Goal: Task Accomplishment & Management: Complete application form

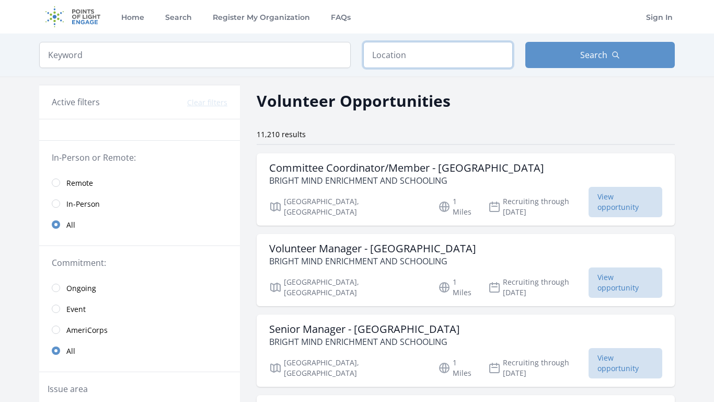
click at [423, 53] on input "text" at bounding box center [438, 55] width 150 height 26
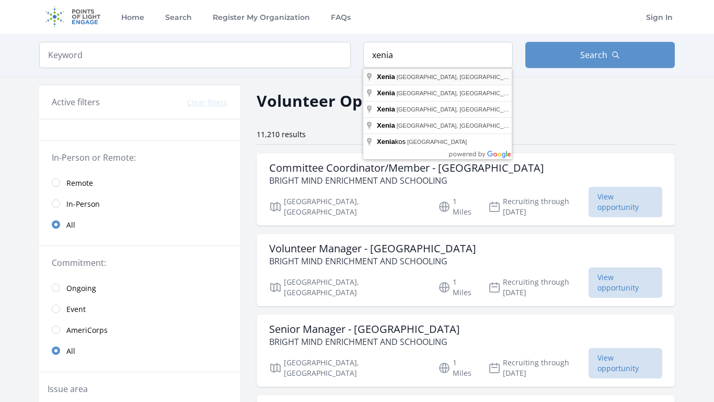
type input "Xenia, OH, USA"
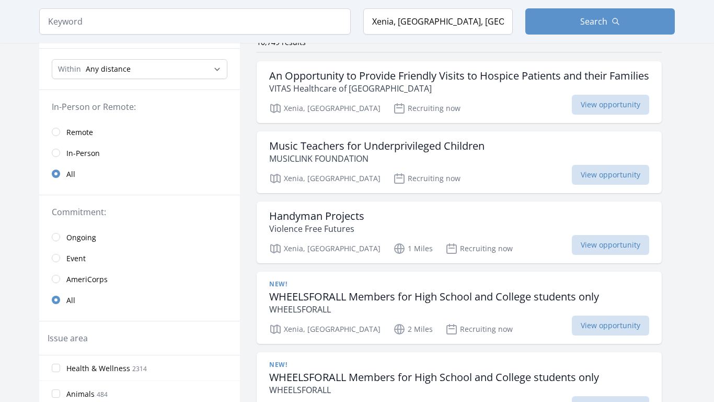
scroll to position [94, 0]
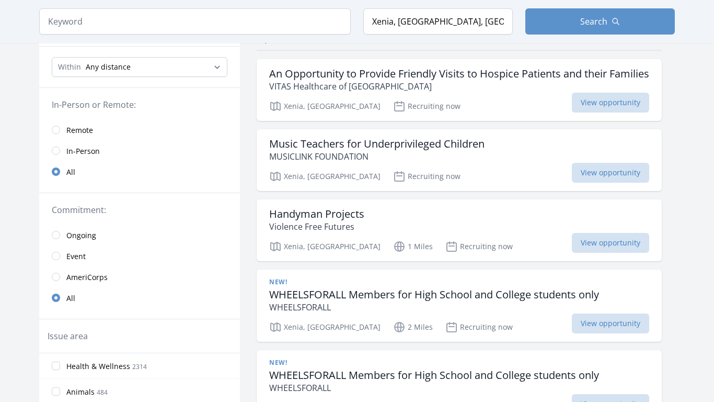
click at [61, 157] on link "In-Person" at bounding box center [139, 150] width 201 height 21
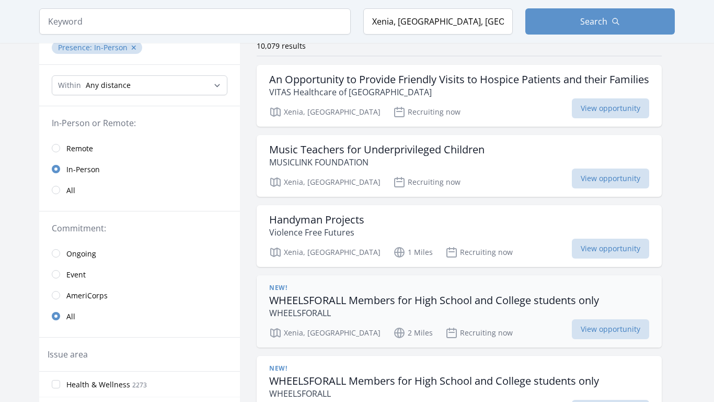
scroll to position [89, 0]
click at [601, 182] on span "View opportunity" at bounding box center [610, 178] width 77 height 20
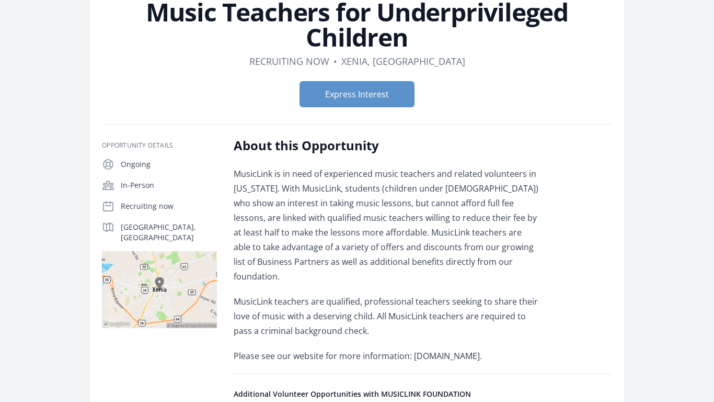
scroll to position [83, 0]
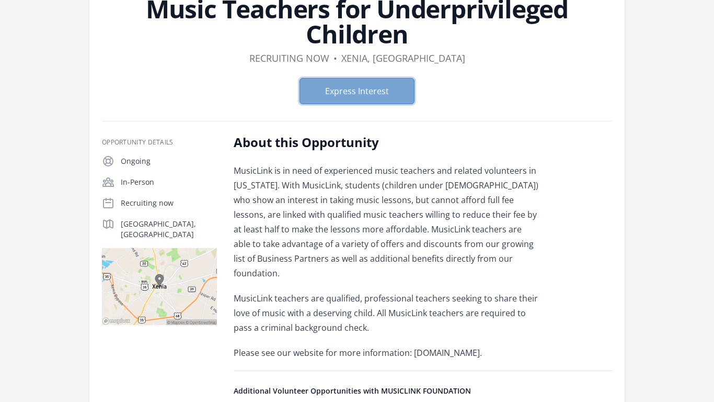
click at [344, 99] on button "Express Interest" at bounding box center [357, 91] width 115 height 26
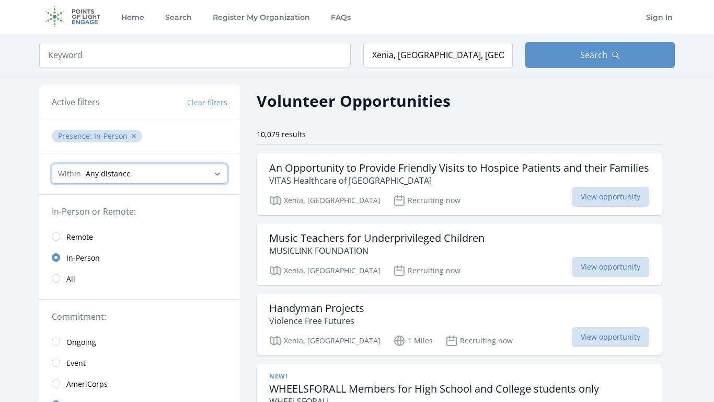
click at [140, 169] on select "Any distance , 5 Miles , 20 Miles , 50 Miles , 100 Miles" at bounding box center [140, 174] width 176 height 20
select select "32186"
click at [52, 164] on select "Any distance , 5 Miles , 20 Miles , 50 Miles , 100 Miles" at bounding box center [140, 174] width 176 height 20
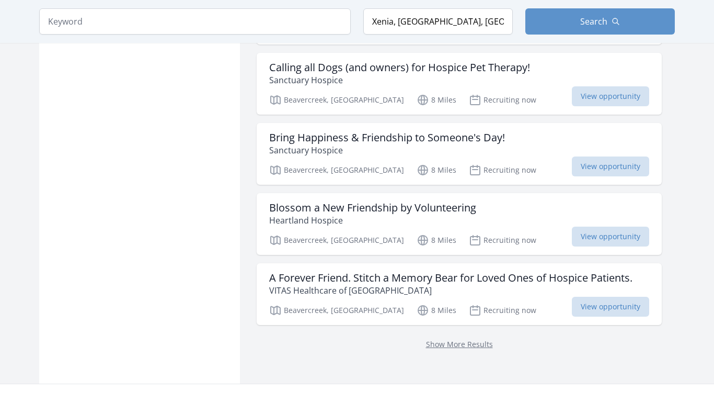
scroll to position [1405, 0]
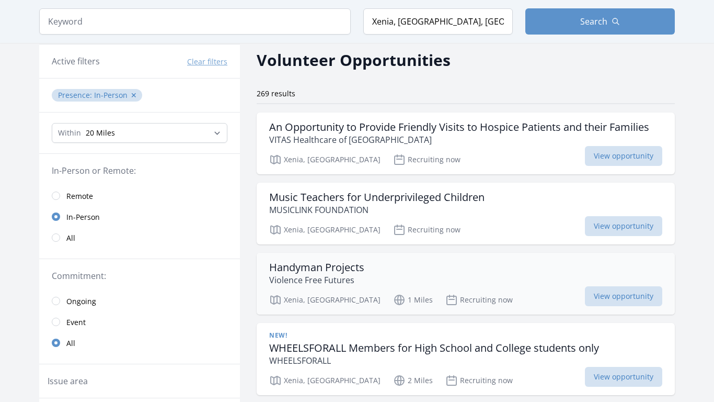
scroll to position [44, 0]
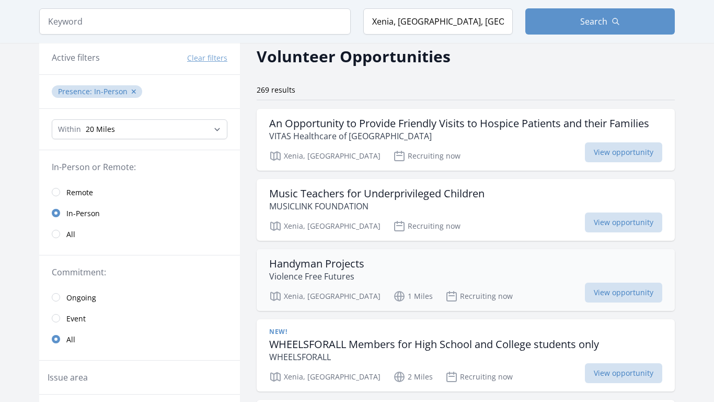
click at [406, 277] on div "Handyman Projects Violence Free Futures" at bounding box center [465, 269] width 393 height 25
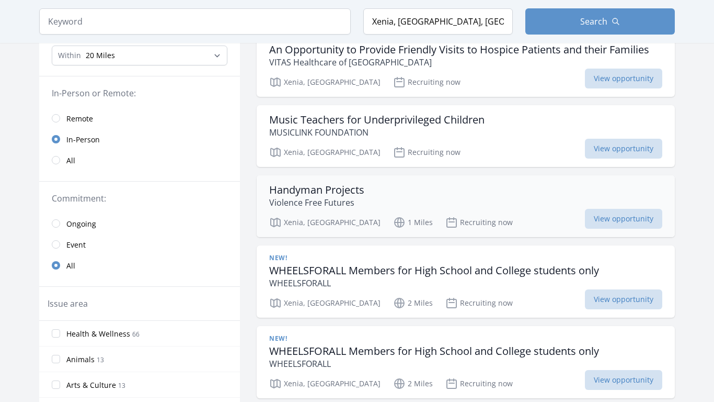
scroll to position [120, 0]
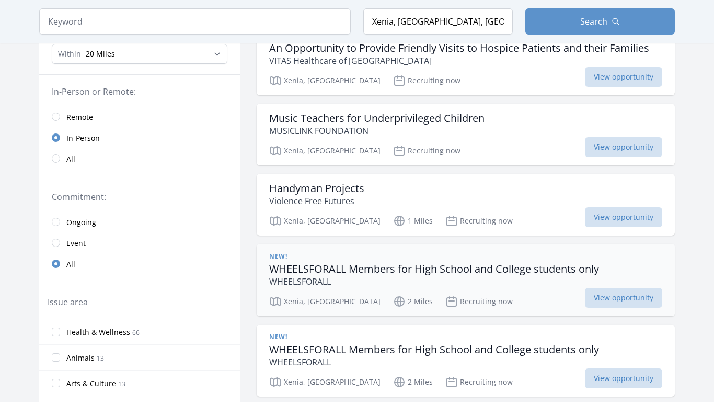
click at [462, 288] on div "New! WHEELSFORALL Members for High School and College students only WHEELSFORAL…" at bounding box center [466, 280] width 418 height 72
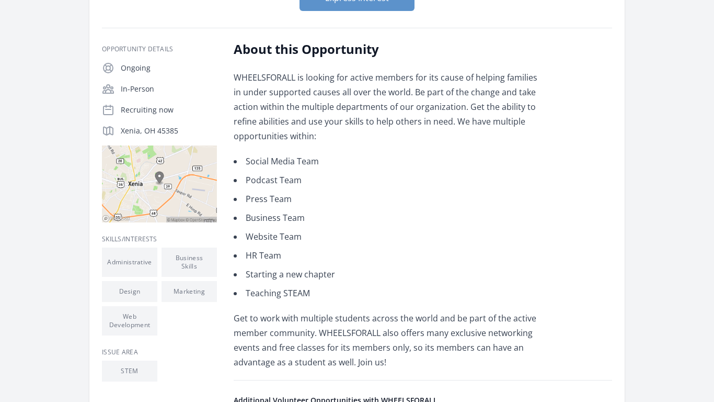
scroll to position [177, 0]
click at [161, 178] on img at bounding box center [159, 182] width 115 height 77
click at [181, 208] on img at bounding box center [159, 182] width 115 height 77
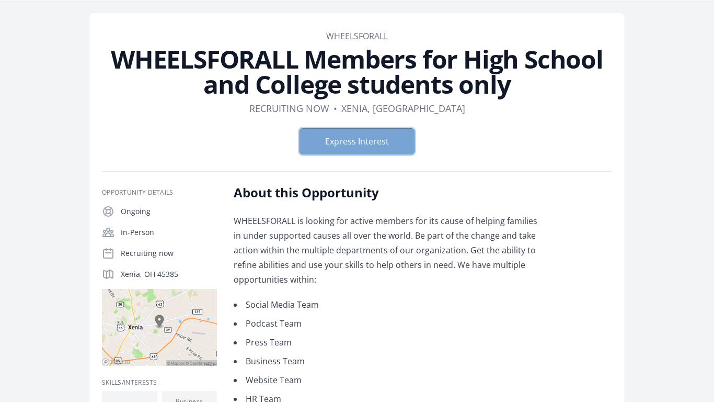
click at [359, 145] on button "Express Interest" at bounding box center [357, 141] width 115 height 26
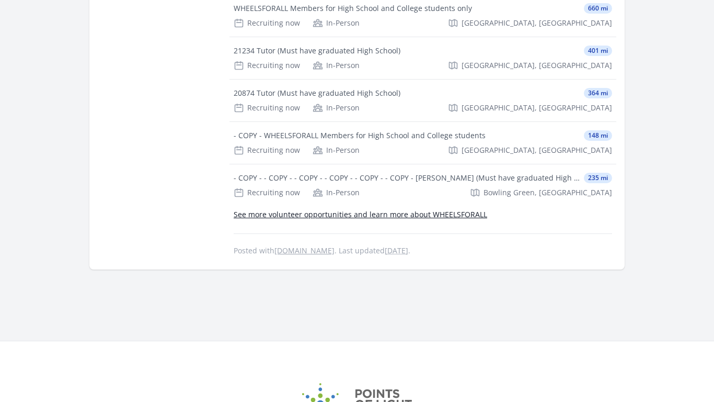
scroll to position [585, 0]
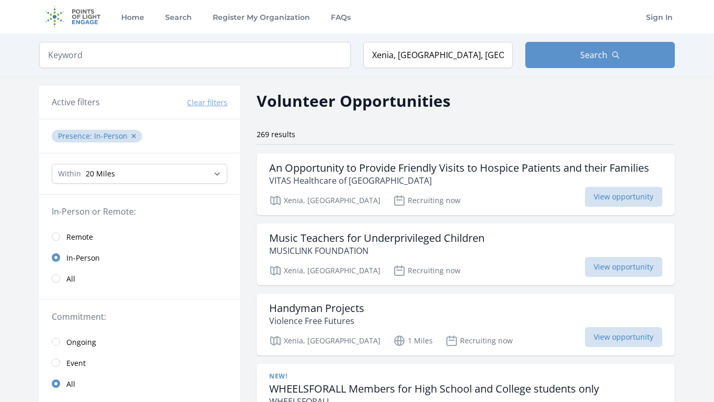
scroll to position [120, 0]
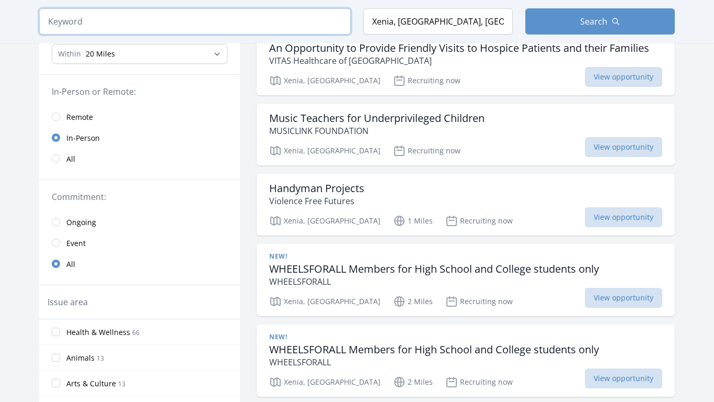
click at [106, 12] on input "search" at bounding box center [195, 21] width 312 height 26
click at [257, 125] on div "Music Teachers for Underprivileged Children MUSICLINK FOUNDATION Xenia, OH Recr…" at bounding box center [466, 135] width 418 height 62
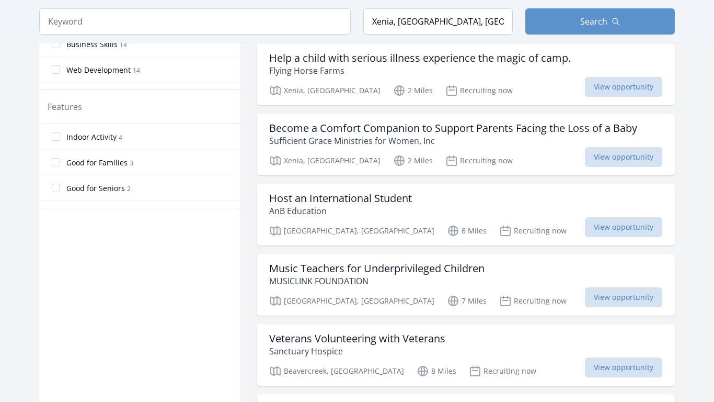
scroll to position [554, 0]
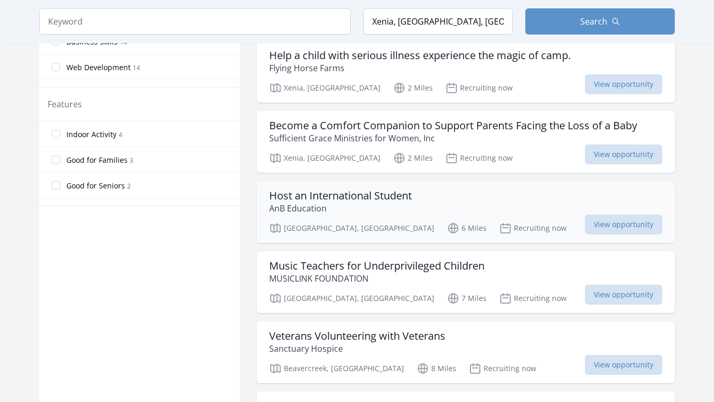
click at [478, 198] on div "Host an International Student AnB Education" at bounding box center [465, 201] width 393 height 25
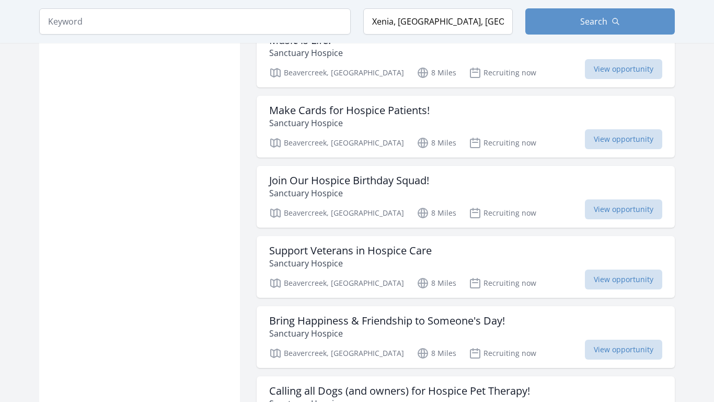
scroll to position [927, 0]
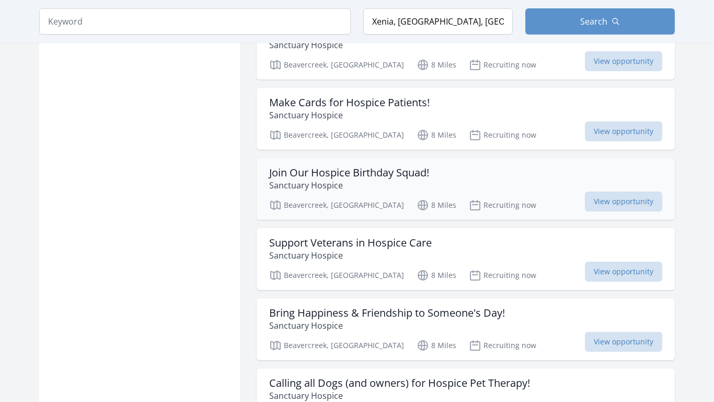
click at [414, 181] on p "Sanctuary Hospice" at bounding box center [349, 185] width 160 height 13
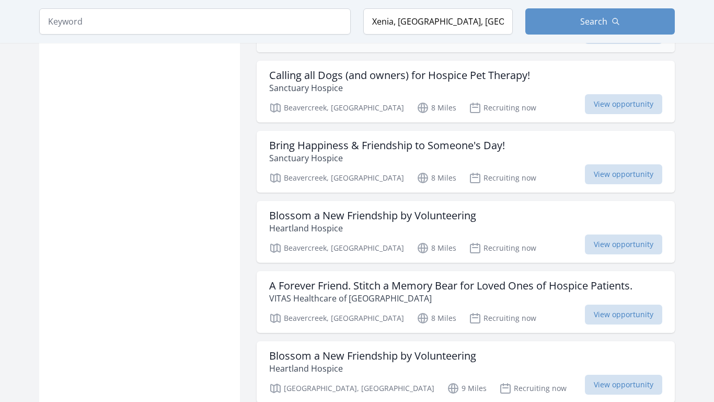
scroll to position [1239, 0]
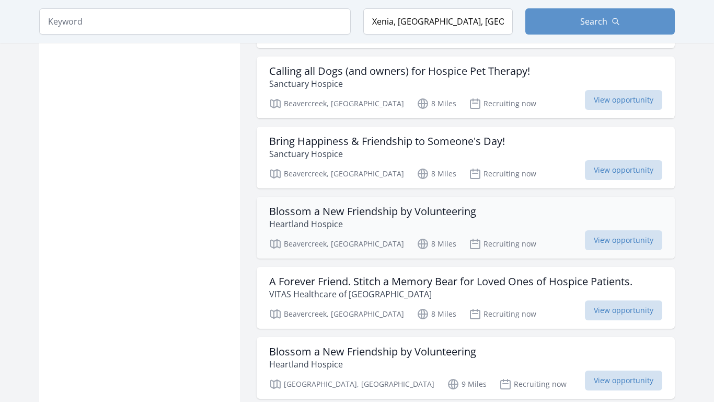
click at [473, 210] on h3 "Blossom a New Friendship by Volunteering" at bounding box center [372, 211] width 207 height 13
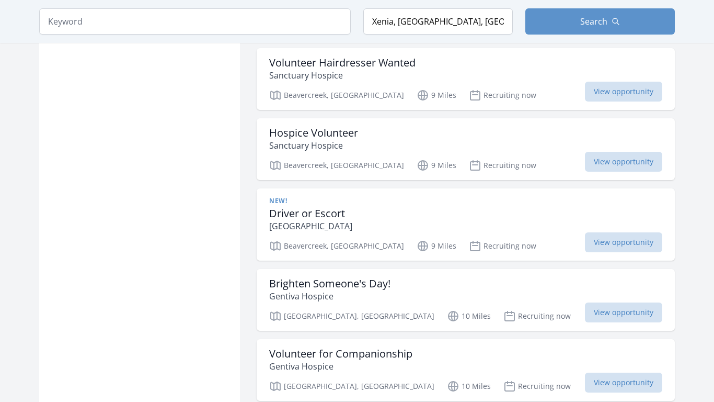
scroll to position [1878, 0]
click at [472, 212] on div "New! Driver or Escort Beavercreek Senior Center" at bounding box center [465, 214] width 393 height 36
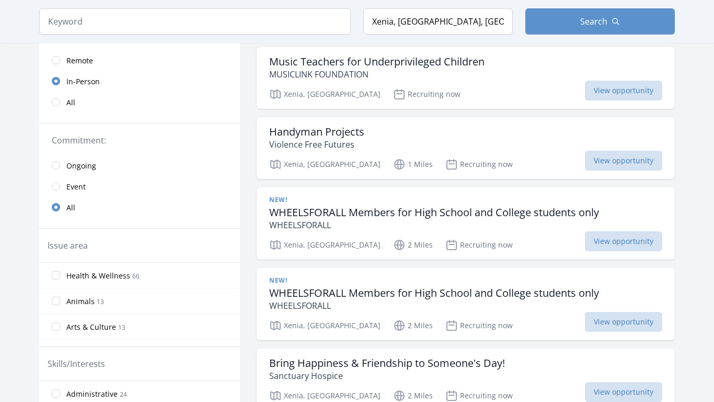
scroll to position [14, 0]
click at [62, 187] on link "Event" at bounding box center [139, 186] width 201 height 21
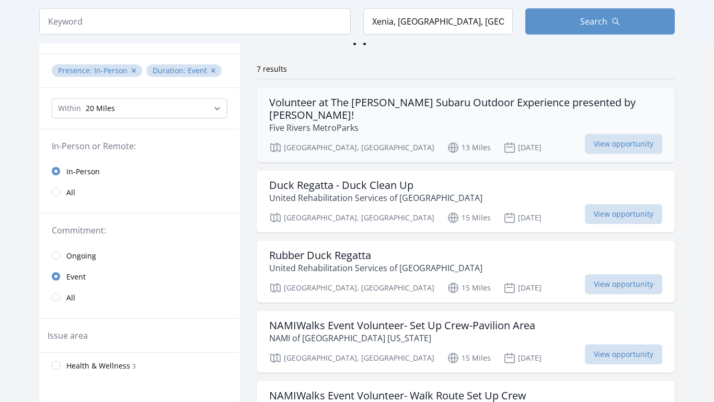
scroll to position [66, 0]
click at [400, 178] on h3 "Duck Regatta - Duck Clean Up" at bounding box center [375, 184] width 213 height 13
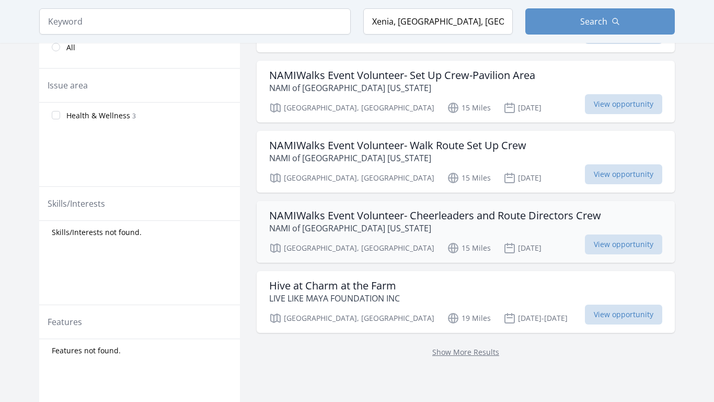
scroll to position [336, 0]
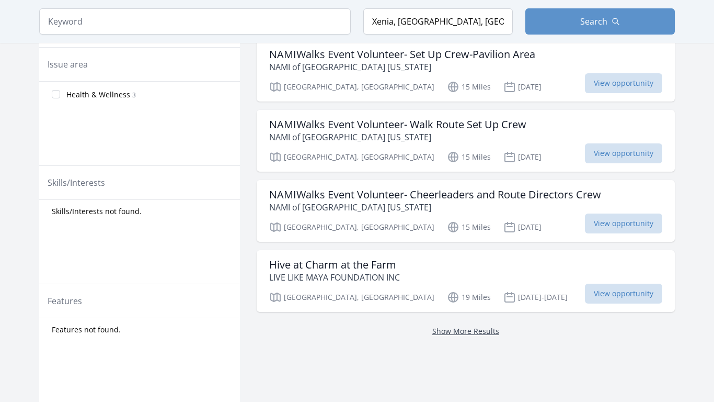
click at [462, 326] on link "Show More Results" at bounding box center [465, 331] width 67 height 10
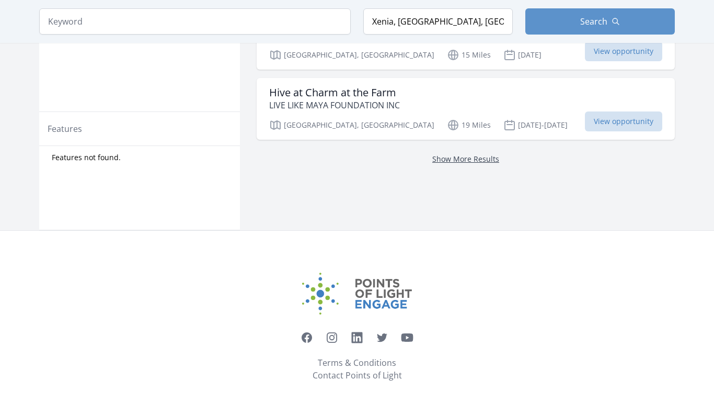
scroll to position [517, 0]
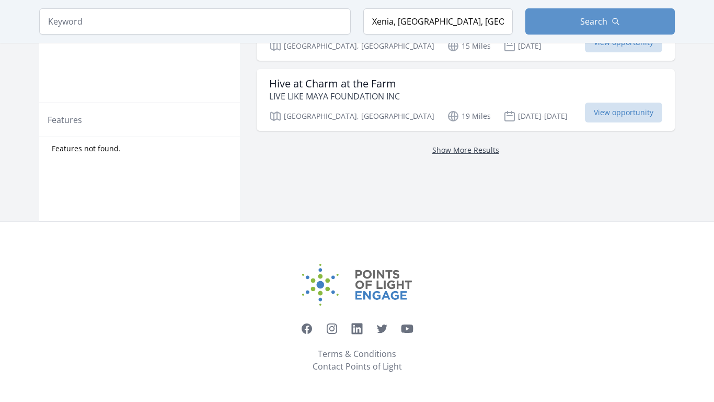
click at [449, 145] on link "Show More Results" at bounding box center [465, 150] width 67 height 10
click at [442, 145] on link "Show More Results" at bounding box center [465, 150] width 67 height 10
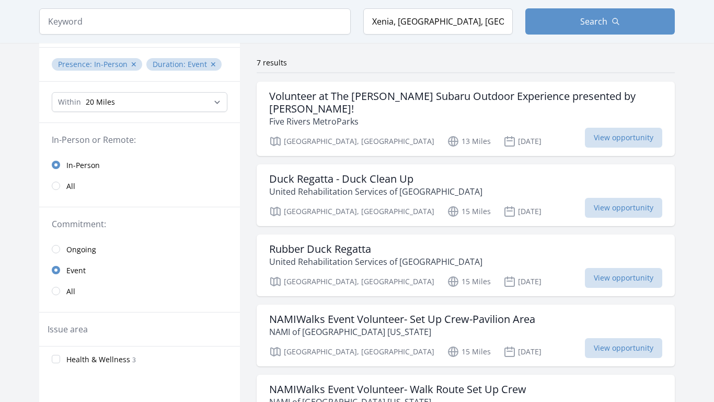
scroll to position [73, 0]
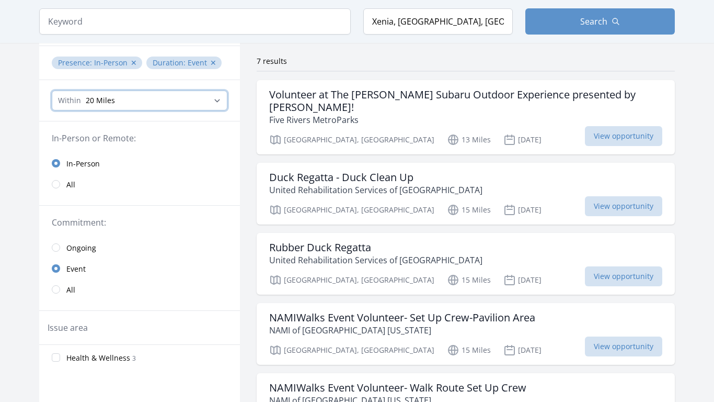
click at [128, 107] on select "Any distance , 5 Miles , 20 Miles , 50 Miles , 100 Miles" at bounding box center [140, 100] width 176 height 20
select select "all"
click at [52, 90] on select "Any distance , 5 Miles , 20 Miles , 50 Miles , 100 Miles" at bounding box center [140, 100] width 176 height 20
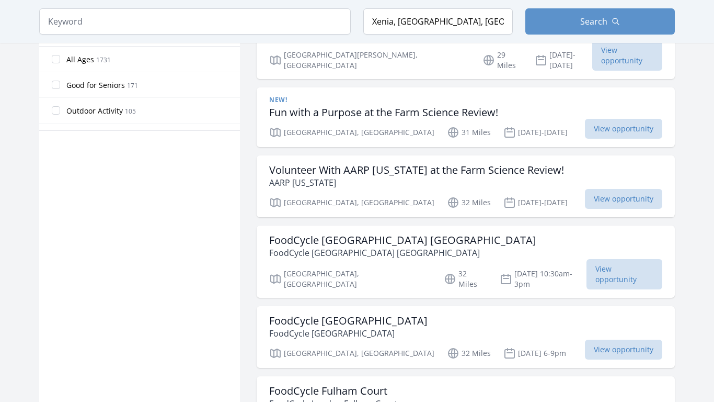
click at [108, 58] on span "1731" at bounding box center [103, 59] width 15 height 9
click at [60, 58] on input "All Ages 1731" at bounding box center [56, 59] width 8 height 8
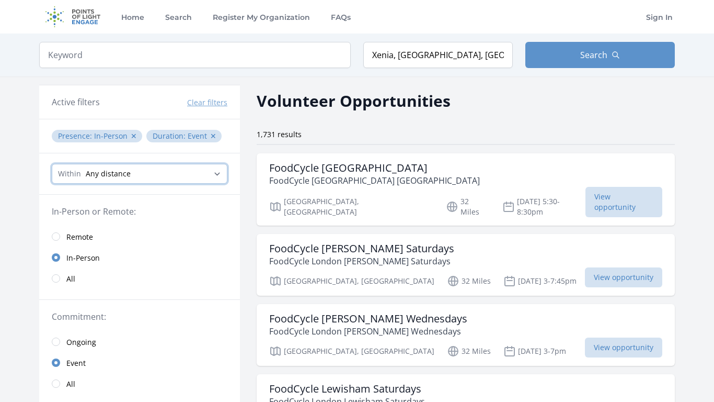
click at [138, 174] on select "Any distance , 5 Miles , 20 Miles , 50 Miles , 100 Miles" at bounding box center [140, 174] width 176 height 20
select select "32186"
click at [52, 164] on select "Any distance , 5 Miles , 20 Miles , 50 Miles , 100 Miles" at bounding box center [140, 174] width 176 height 20
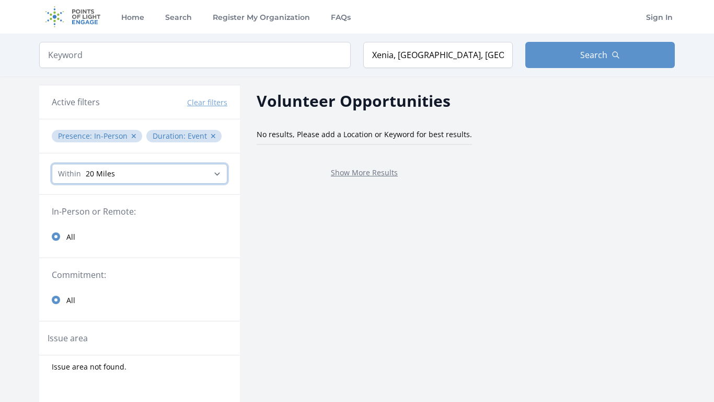
click at [166, 170] on select "Any distance , 5 Miles , 20 Miles , 50 Miles , 100 Miles" at bounding box center [140, 174] width 176 height 20
click at [52, 164] on select "Any distance , 5 Miles , 20 Miles , 50 Miles , 100 Miles" at bounding box center [140, 174] width 176 height 20
click at [129, 174] on select "Any distance , 5 Miles , 20 Miles , 50 Miles , 100 Miles" at bounding box center [140, 174] width 176 height 20
select select "80467"
click at [52, 164] on select "Any distance , 5 Miles , 20 Miles , 50 Miles , 100 Miles" at bounding box center [140, 174] width 176 height 20
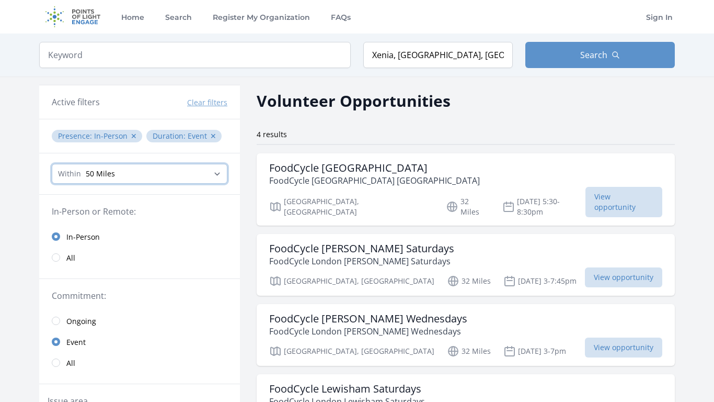
click at [197, 177] on select "Any distance , 5 Miles , 20 Miles , 50 Miles , 100 Miles" at bounding box center [140, 174] width 176 height 20
select select "all"
click at [52, 164] on select "Any distance , 5 Miles , 20 Miles , 50 Miles , 100 Miles" at bounding box center [140, 174] width 176 height 20
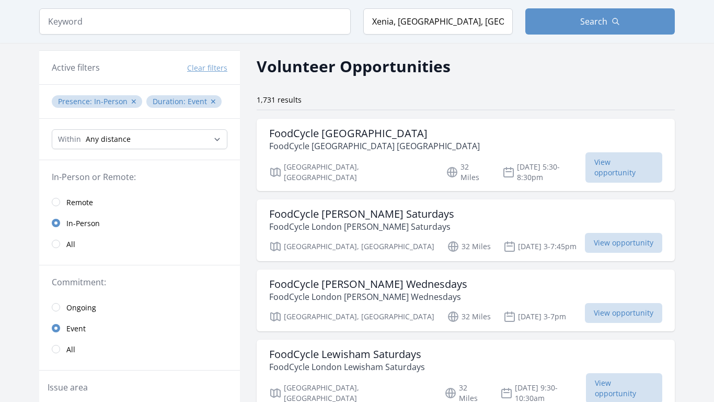
scroll to position [37, 0]
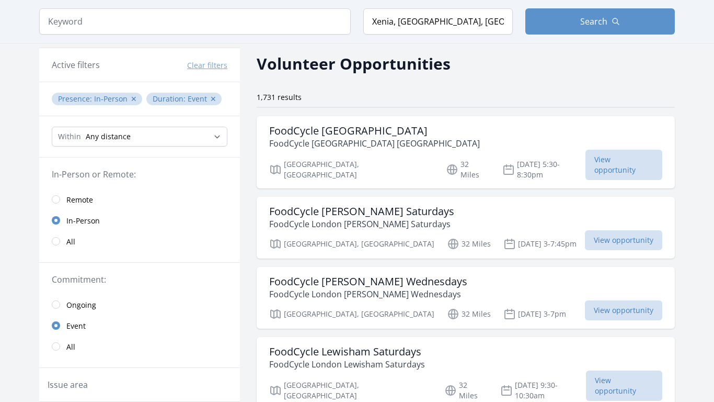
click at [63, 347] on link "All" at bounding box center [139, 346] width 201 height 21
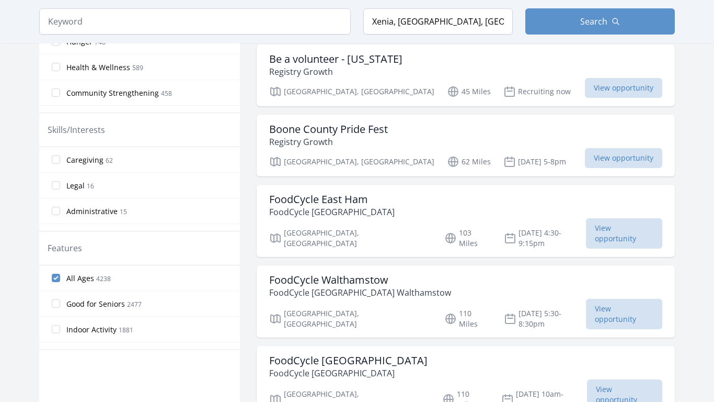
scroll to position [413, 0]
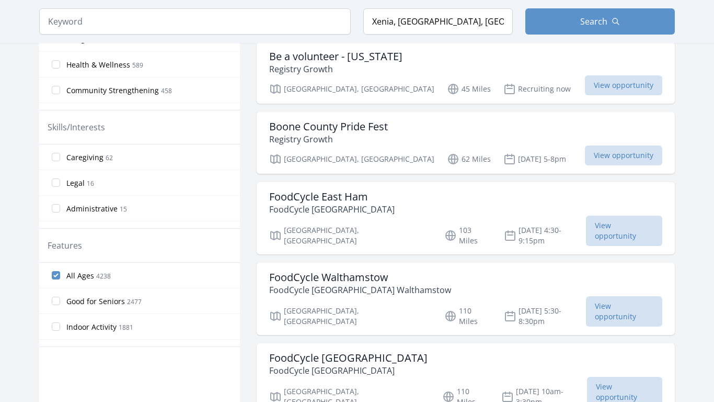
click at [89, 272] on span "All Ages" at bounding box center [80, 275] width 28 height 10
click at [60, 272] on input "All Ages 4238" at bounding box center [56, 275] width 8 height 8
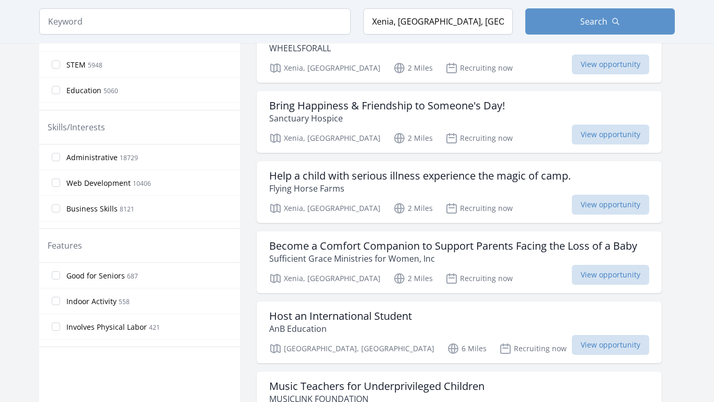
click at [89, 272] on span "Good for Seniors" at bounding box center [95, 275] width 59 height 10
click at [60, 272] on input "Good for Seniors 687" at bounding box center [56, 275] width 8 height 8
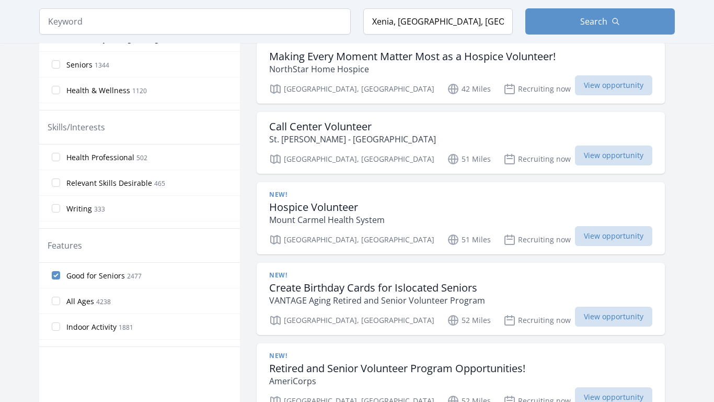
click at [89, 272] on span "Good for Seniors" at bounding box center [95, 275] width 59 height 10
click at [60, 272] on input "Good for Seniors 2477" at bounding box center [56, 275] width 8 height 8
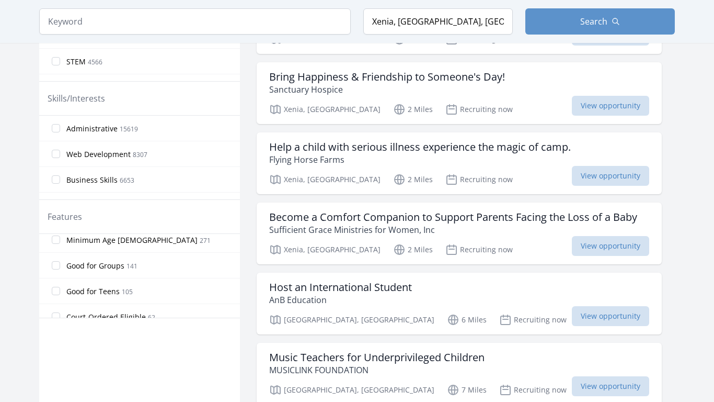
scroll to position [201, 0]
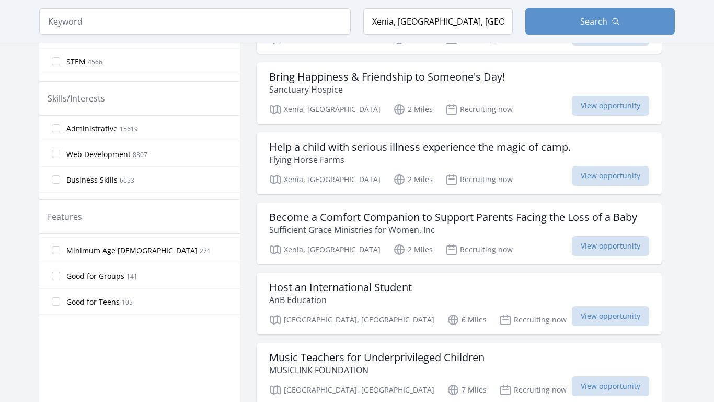
click at [158, 300] on label "Good for Teens 105" at bounding box center [139, 301] width 201 height 21
click at [60, 300] on input "Good for Teens 105" at bounding box center [56, 301] width 8 height 8
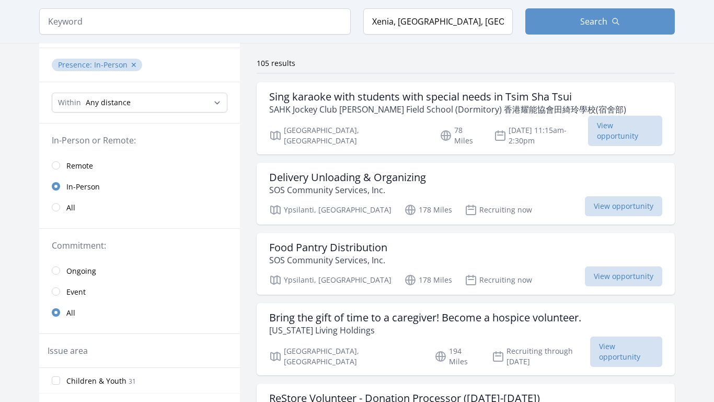
scroll to position [66, 0]
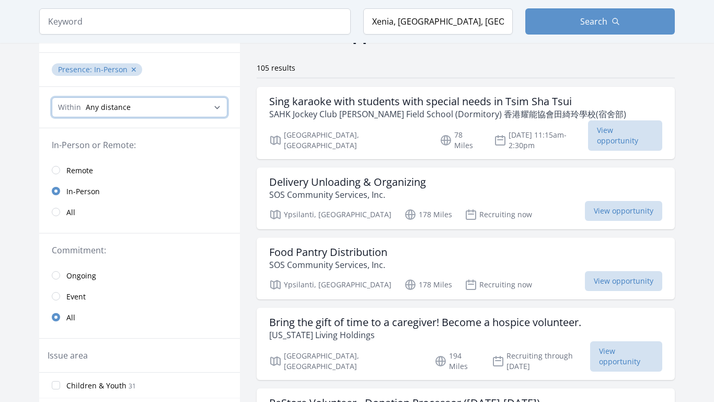
click at [132, 102] on select "Any distance , 5 Miles , 20 Miles , 50 Miles , 100 Miles" at bounding box center [140, 107] width 176 height 20
select select "32186"
click at [52, 97] on select "Any distance , 5 Miles , 20 Miles , 50 Miles , 100 Miles" at bounding box center [140, 107] width 176 height 20
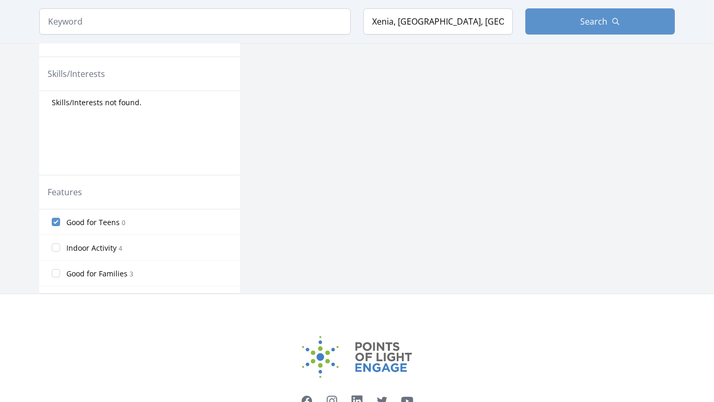
scroll to position [387, 0]
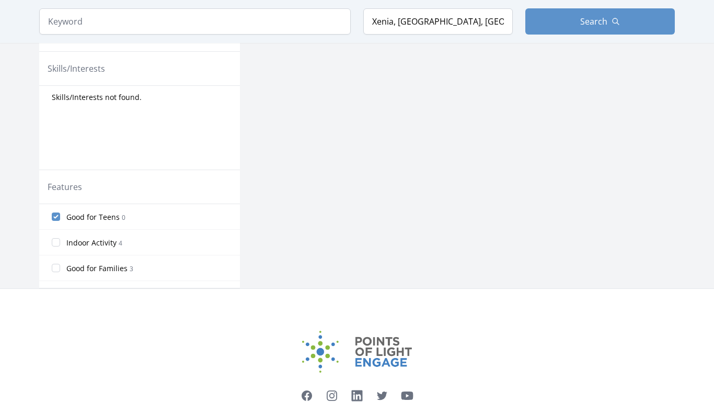
click at [79, 222] on span "Good for Teens" at bounding box center [92, 217] width 53 height 10
click at [60, 221] on input "Good for Teens 0" at bounding box center [56, 216] width 8 height 8
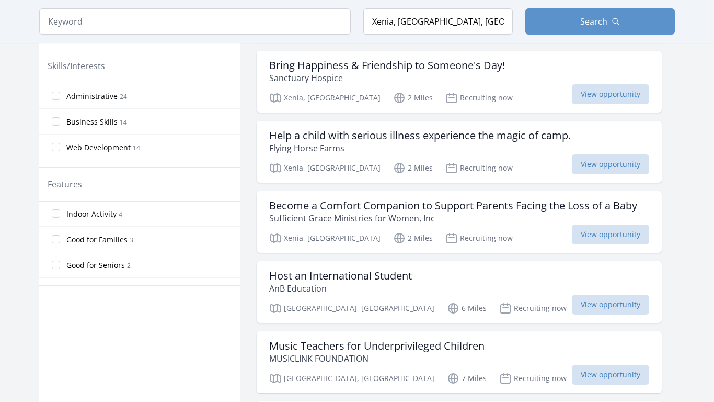
scroll to position [0, 0]
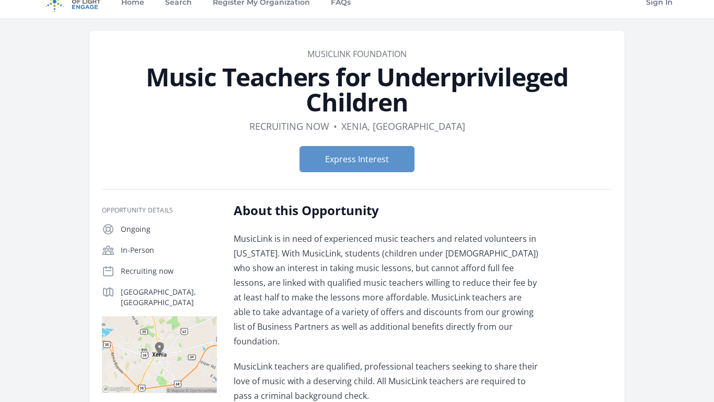
scroll to position [16, 0]
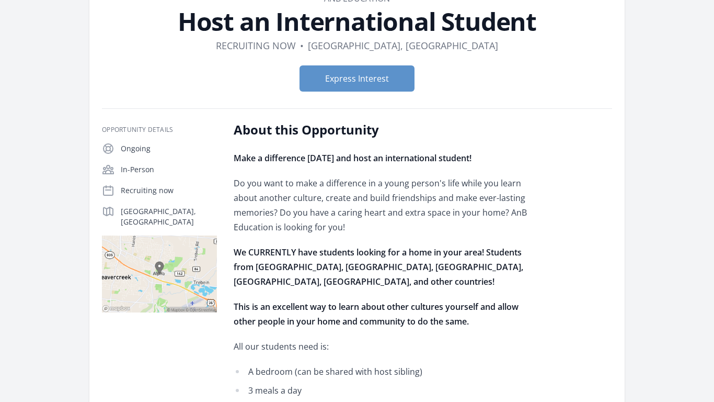
scroll to position [72, 0]
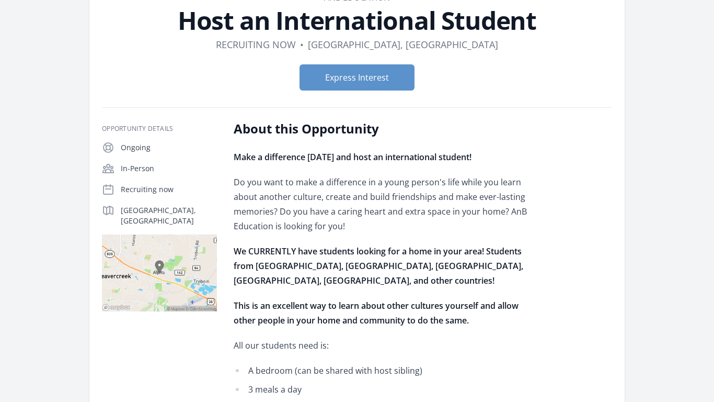
click at [478, 198] on p "Do you want to make a difference in a young person's life while you learn about…" at bounding box center [387, 204] width 306 height 59
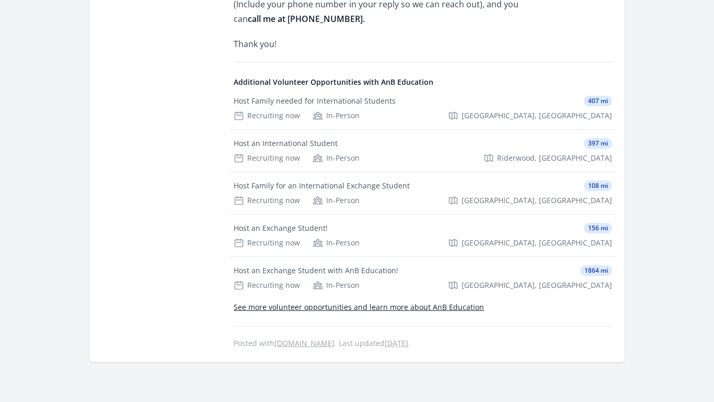
scroll to position [658, 0]
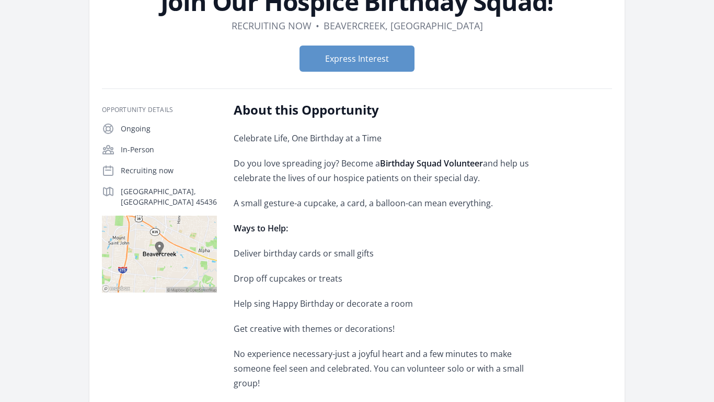
scroll to position [89, 0]
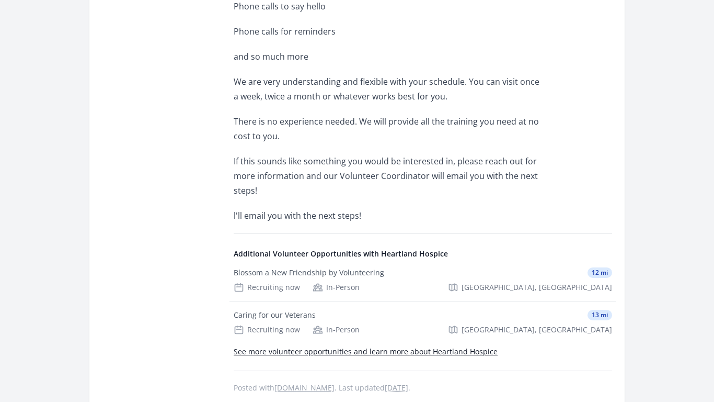
scroll to position [483, 0]
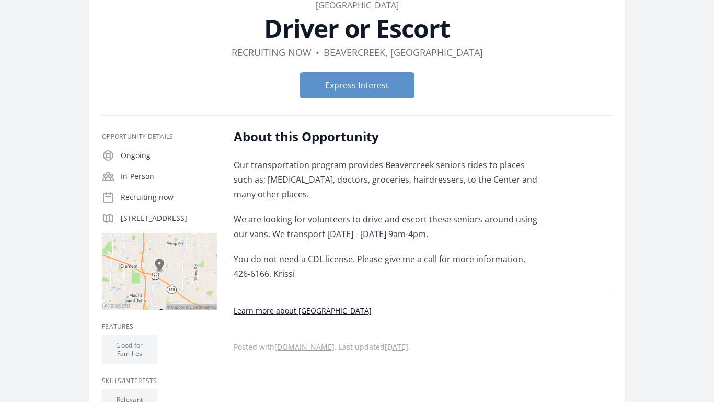
scroll to position [63, 0]
click at [369, 83] on button "Express Interest" at bounding box center [357, 86] width 115 height 26
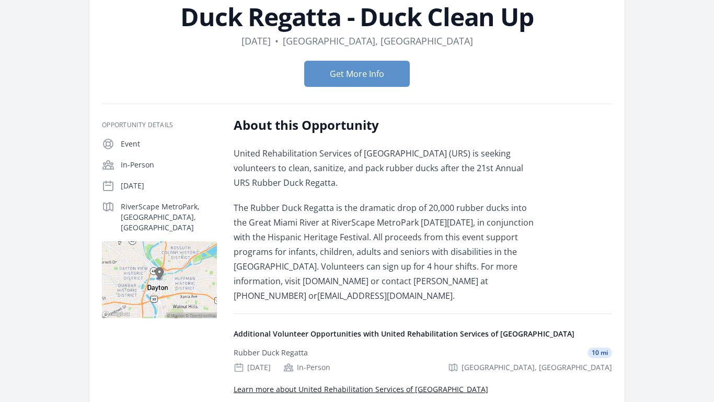
scroll to position [76, 0]
